Goal: Task Accomplishment & Management: Use online tool/utility

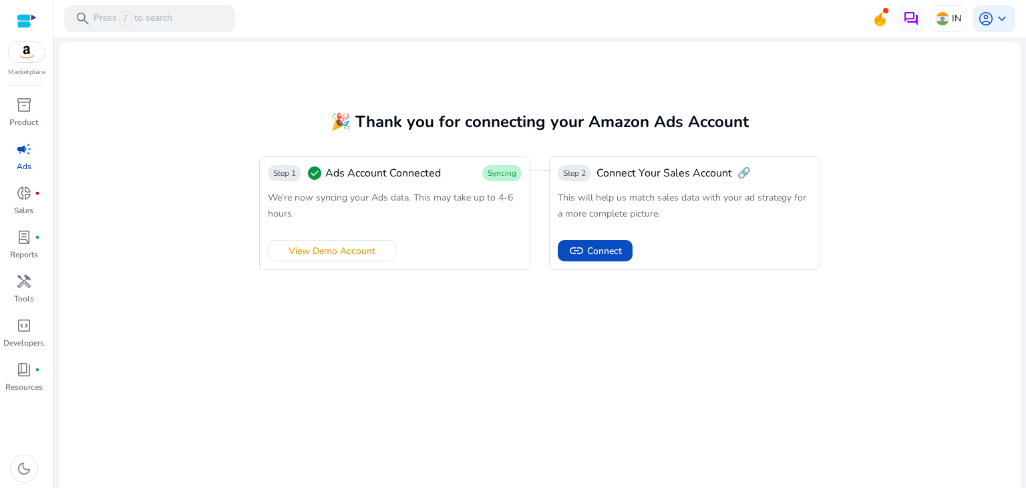
click at [22, 56] on img at bounding box center [27, 52] width 36 height 20
click at [32, 20] on div at bounding box center [27, 20] width 20 height 15
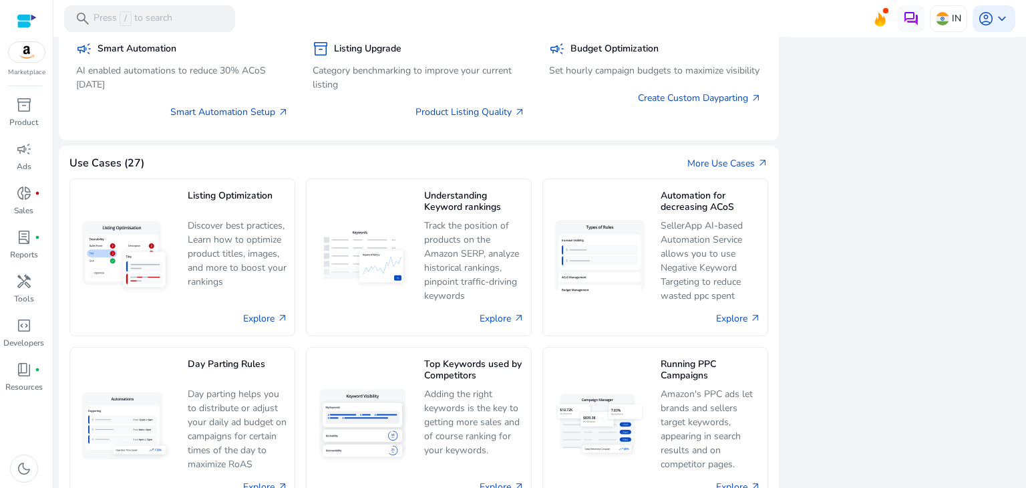
scroll to position [698, 0]
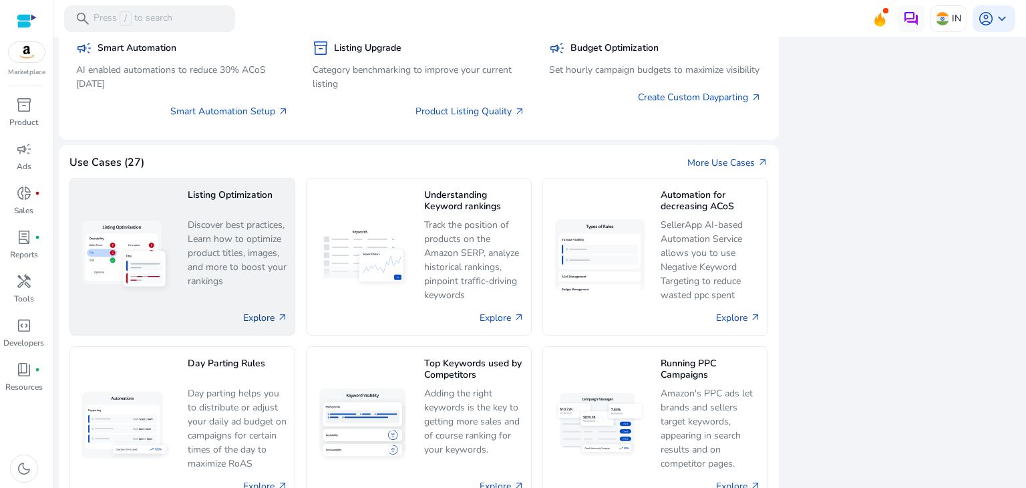
click at [254, 319] on link "Explore arrow_outward" at bounding box center [265, 318] width 45 height 14
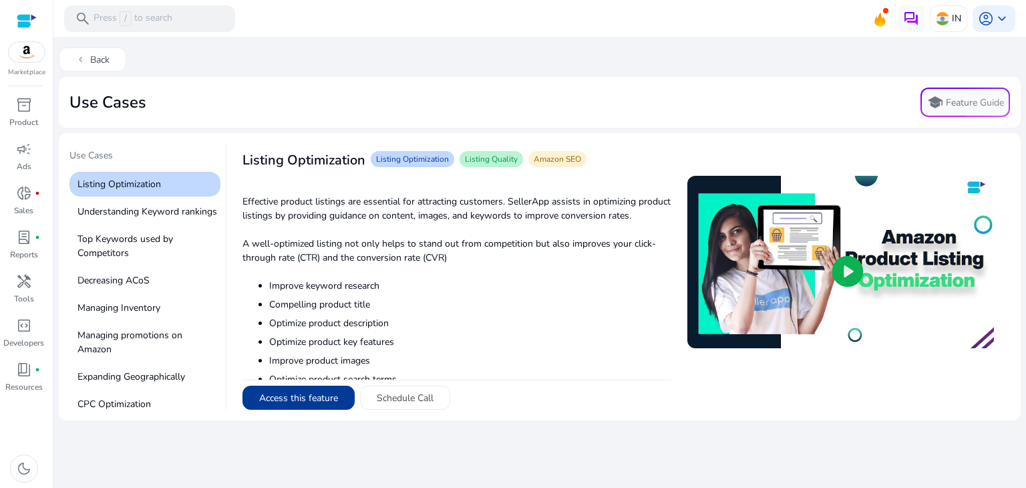
click at [272, 403] on button "Access this feature" at bounding box center [299, 398] width 112 height 24
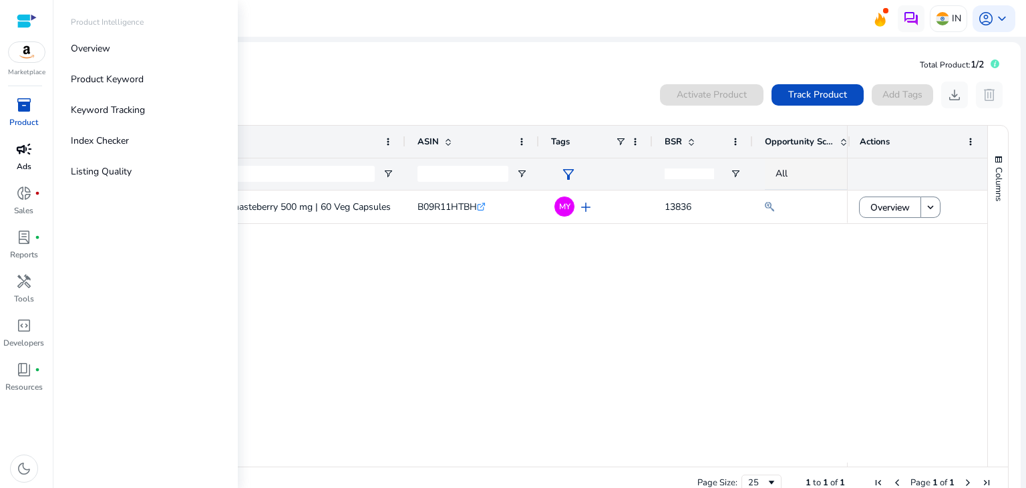
click at [21, 148] on span "campaign" at bounding box center [24, 149] width 16 height 16
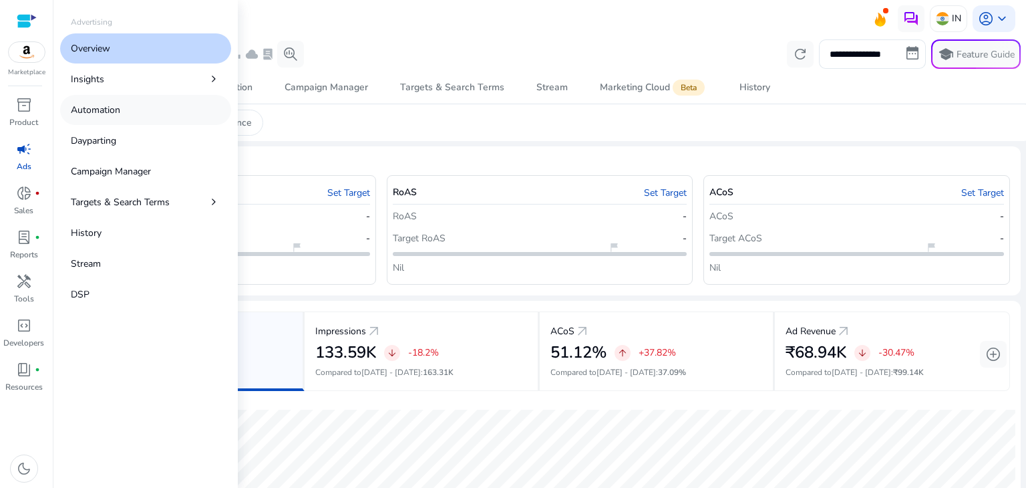
click at [98, 114] on p "Automation" at bounding box center [95, 110] width 49 height 14
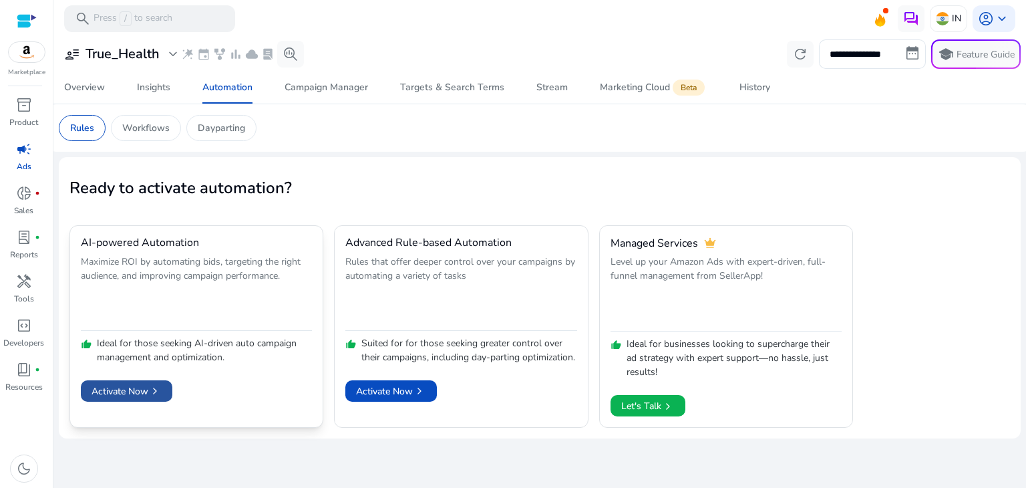
click at [118, 384] on span "Activate Now chevron_right" at bounding box center [127, 391] width 70 height 14
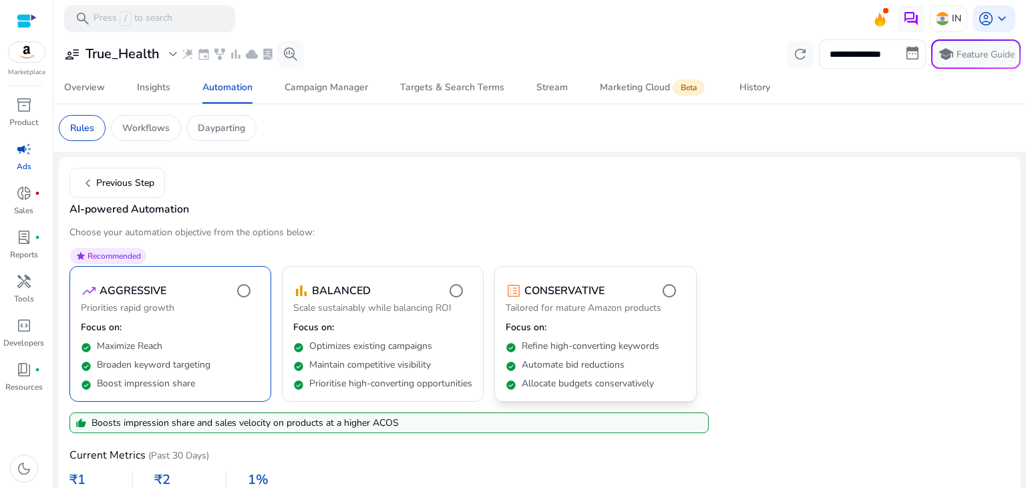
click at [620, 329] on p "Focus on:" at bounding box center [595, 327] width 179 height 13
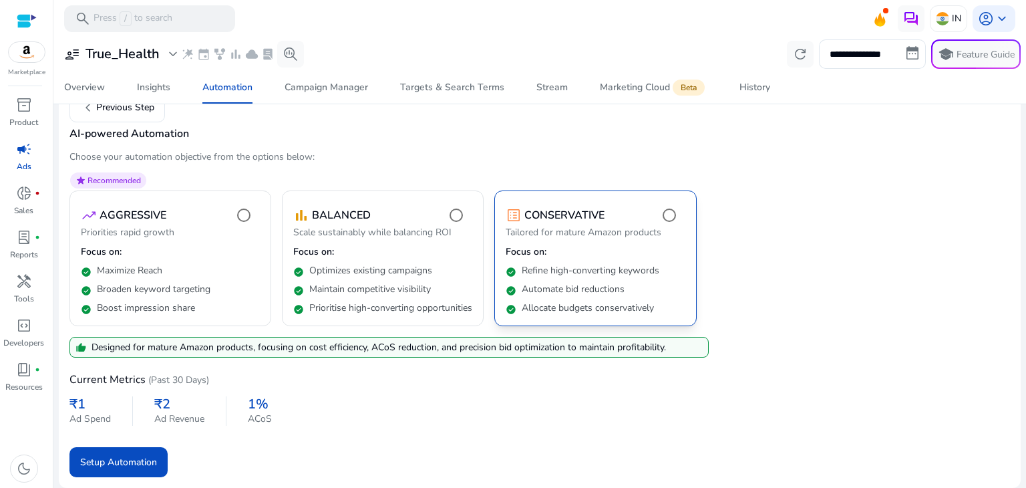
scroll to position [88, 0]
click at [411, 277] on div "check_circle Maintain competitive visibility" at bounding box center [382, 286] width 179 height 19
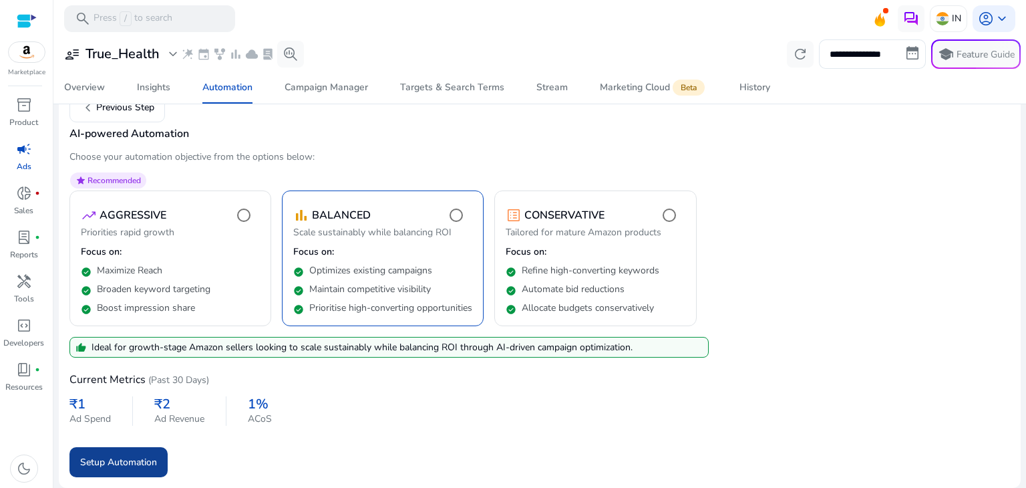
click at [110, 459] on span "Setup Automation" at bounding box center [118, 462] width 77 height 14
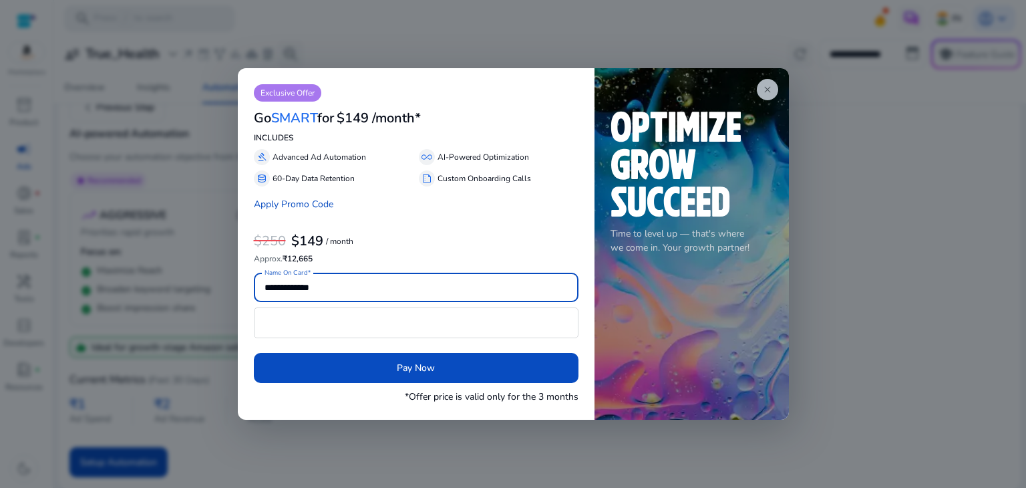
click at [765, 92] on span "close" at bounding box center [768, 89] width 11 height 11
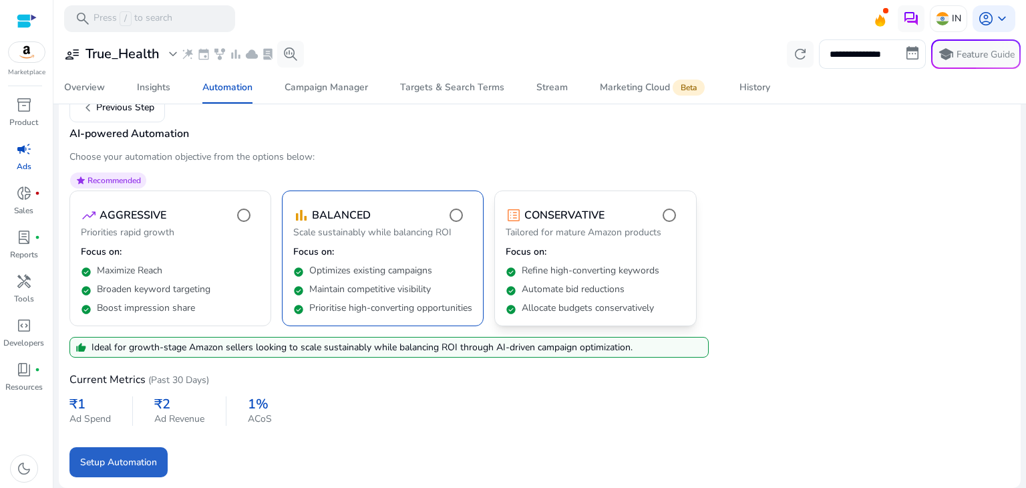
click at [605, 202] on div "list_alt CONSERVATIVE" at bounding box center [595, 215] width 179 height 27
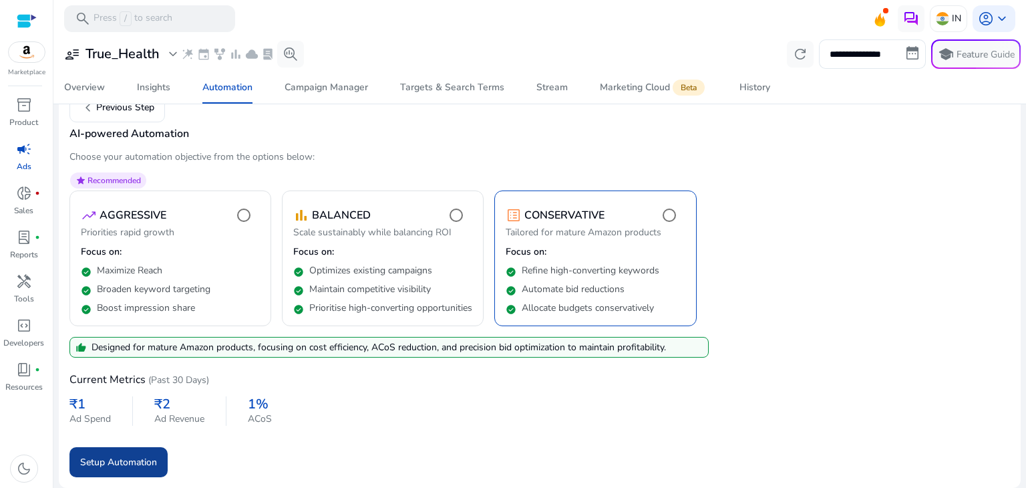
click at [112, 461] on span "Setup Automation" at bounding box center [118, 462] width 77 height 14
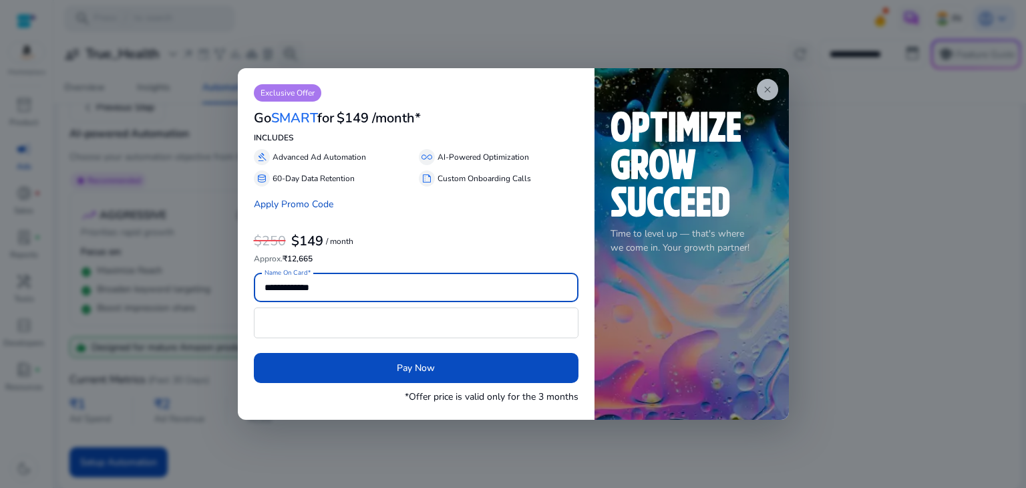
click at [773, 88] on span "close" at bounding box center [768, 89] width 11 height 11
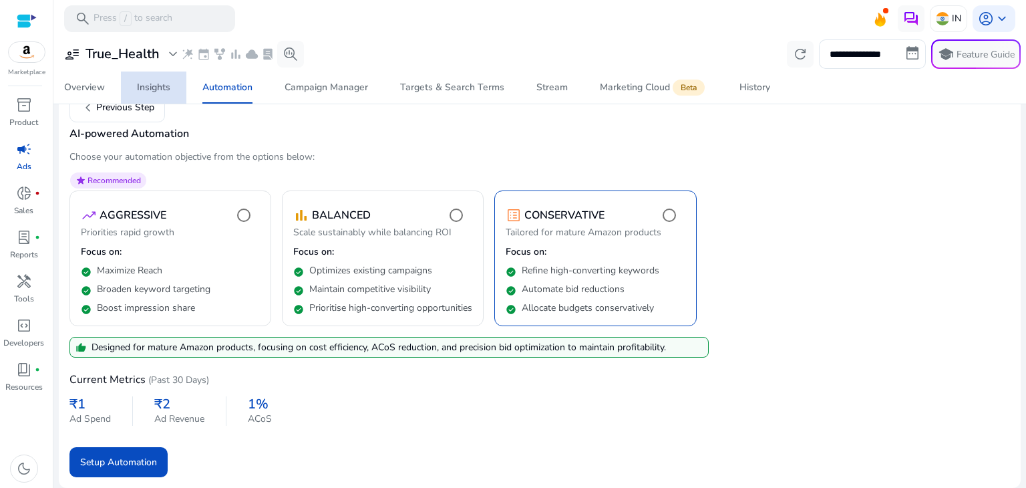
click at [170, 87] on div "Insights" at bounding box center [153, 87] width 33 height 9
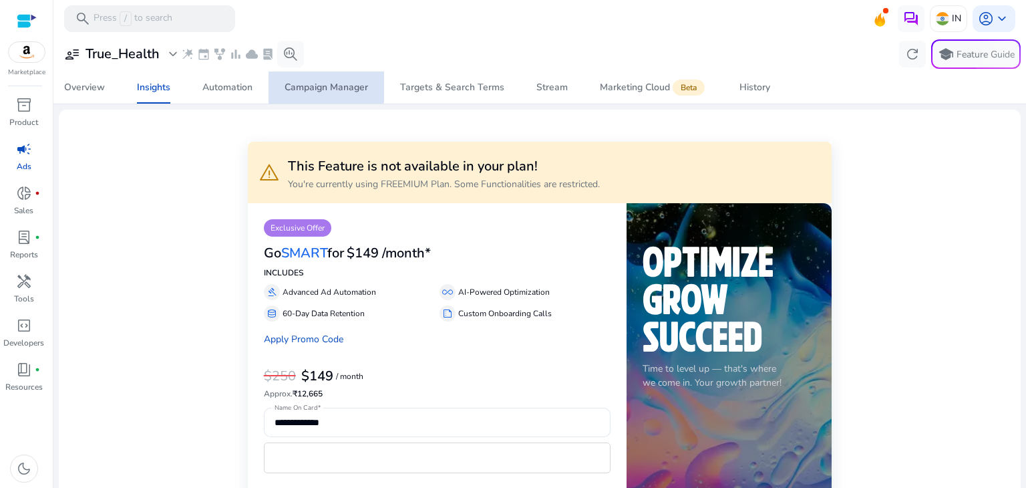
click at [326, 86] on div "Campaign Manager" at bounding box center [327, 87] width 84 height 9
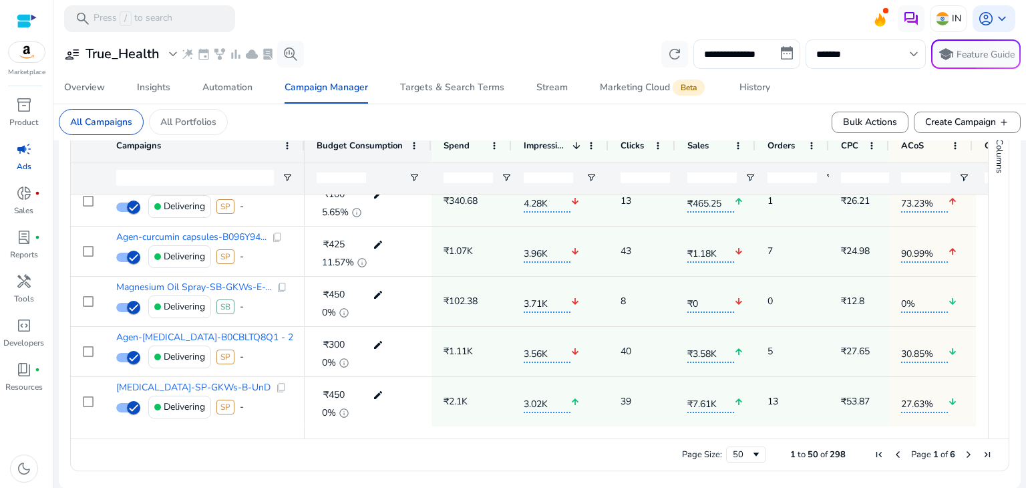
scroll to position [798, 0]
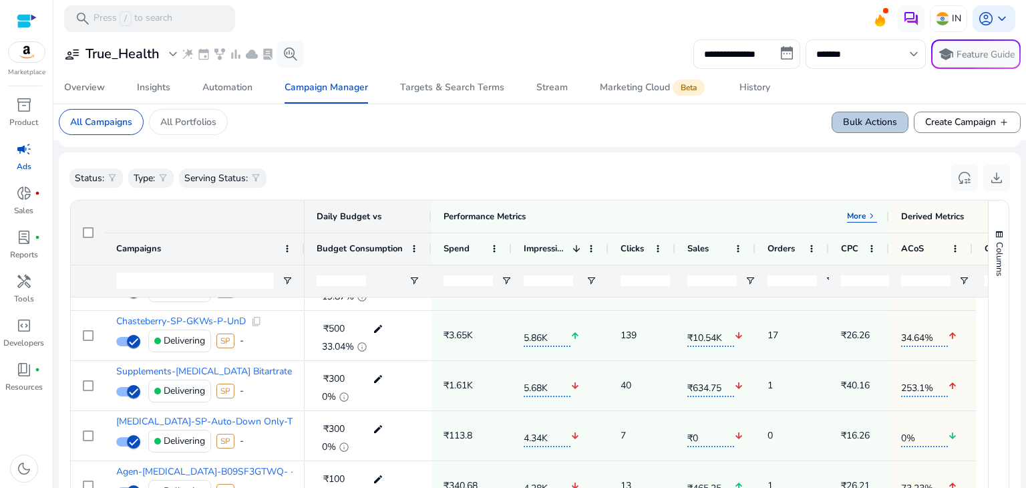
click at [854, 130] on span at bounding box center [871, 122] width 76 height 32
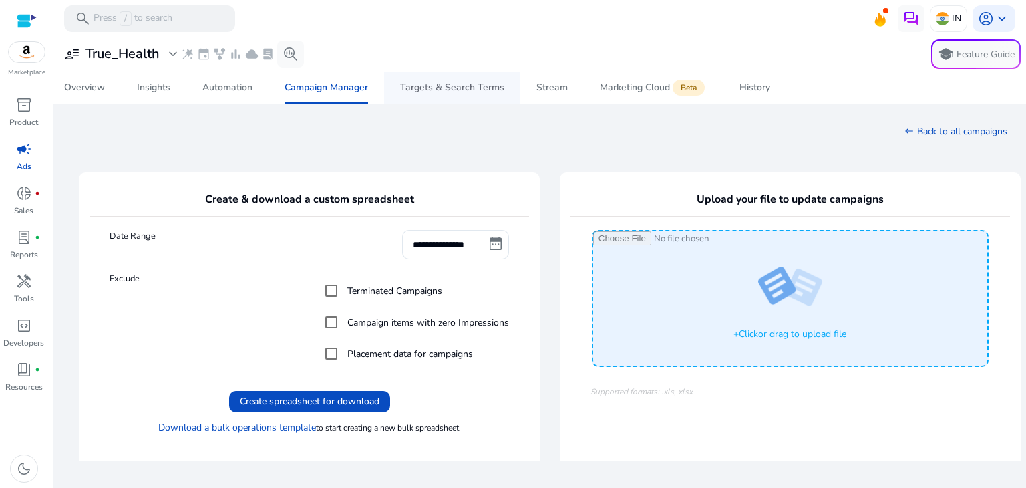
click at [438, 92] on div "Targets & Search Terms" at bounding box center [452, 87] width 104 height 9
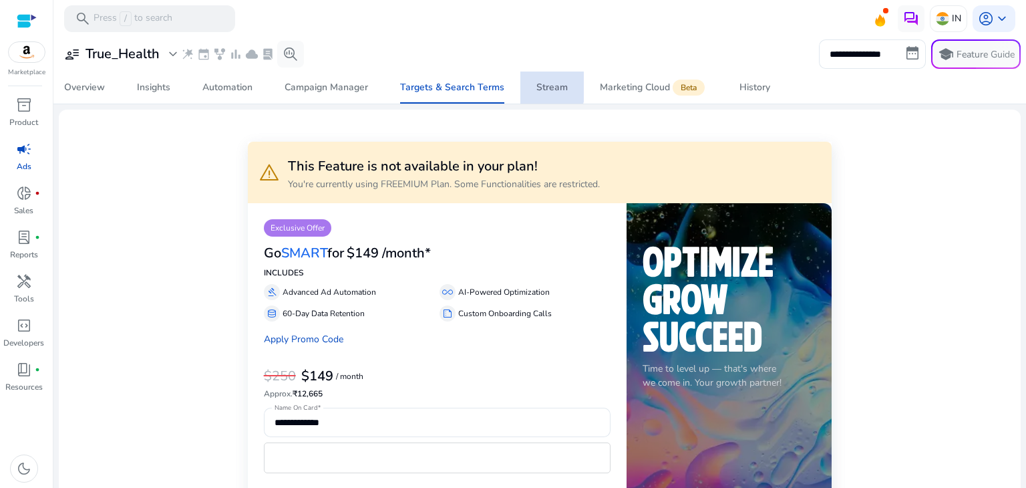
click at [537, 83] on div "Stream" at bounding box center [552, 87] width 31 height 9
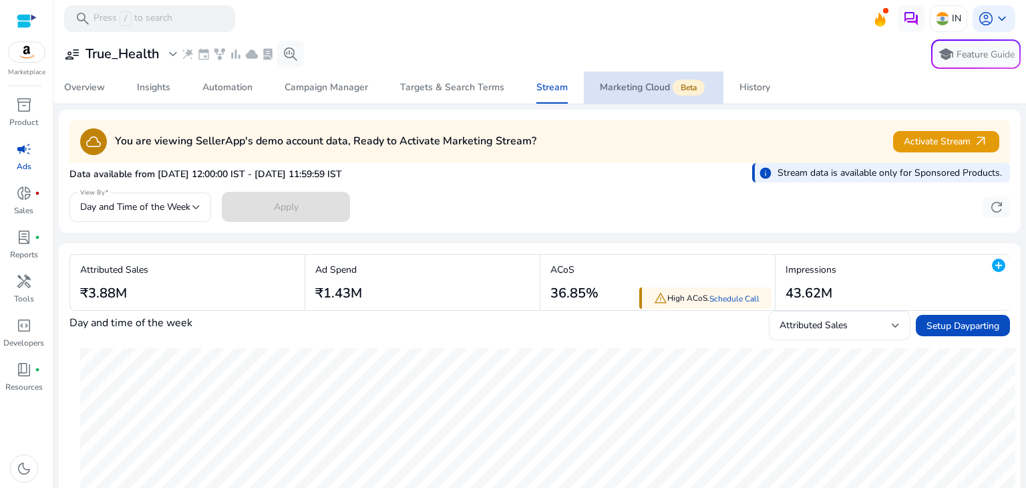
click at [623, 97] on span "Marketing Cloud Beta" at bounding box center [654, 88] width 108 height 32
